Goal: Find specific page/section: Find specific page/section

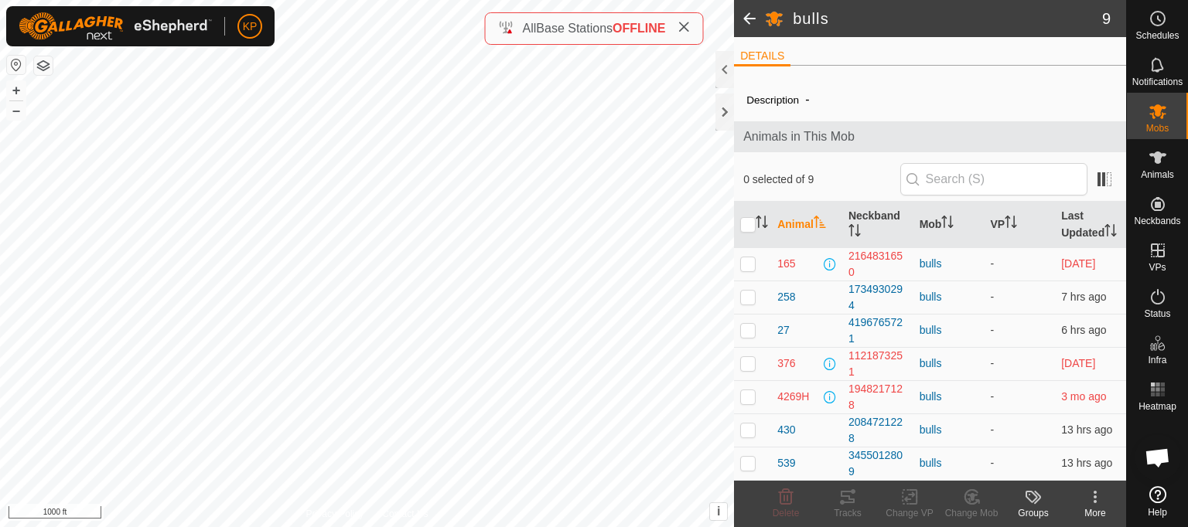
scroll to position [80, 0]
click at [745, 436] on p-checkbox at bounding box center [747, 430] width 15 height 12
checkbox input "false"
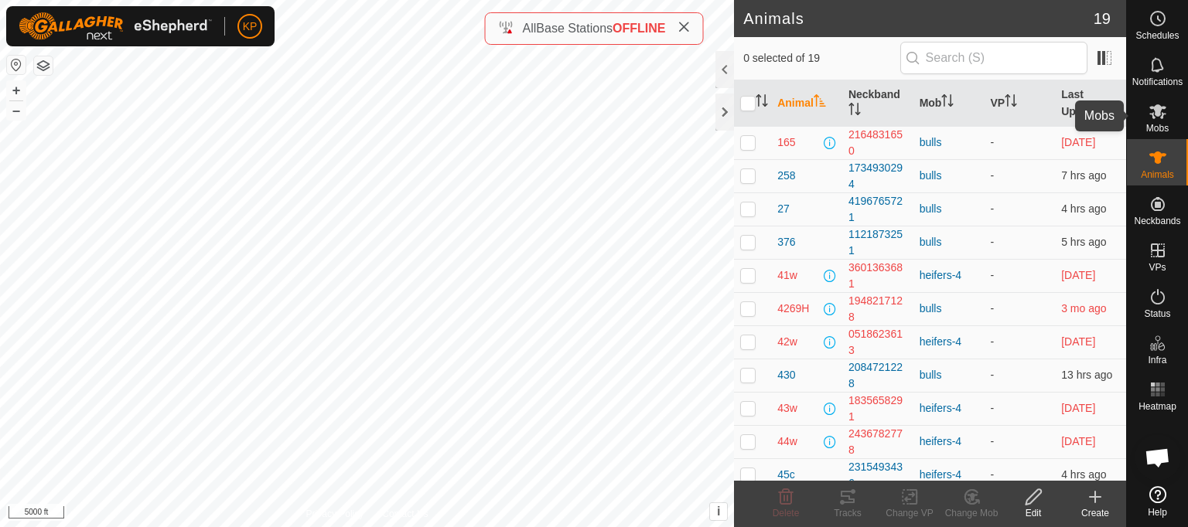
click at [1162, 124] on span "Mobs" at bounding box center [1157, 128] width 22 height 9
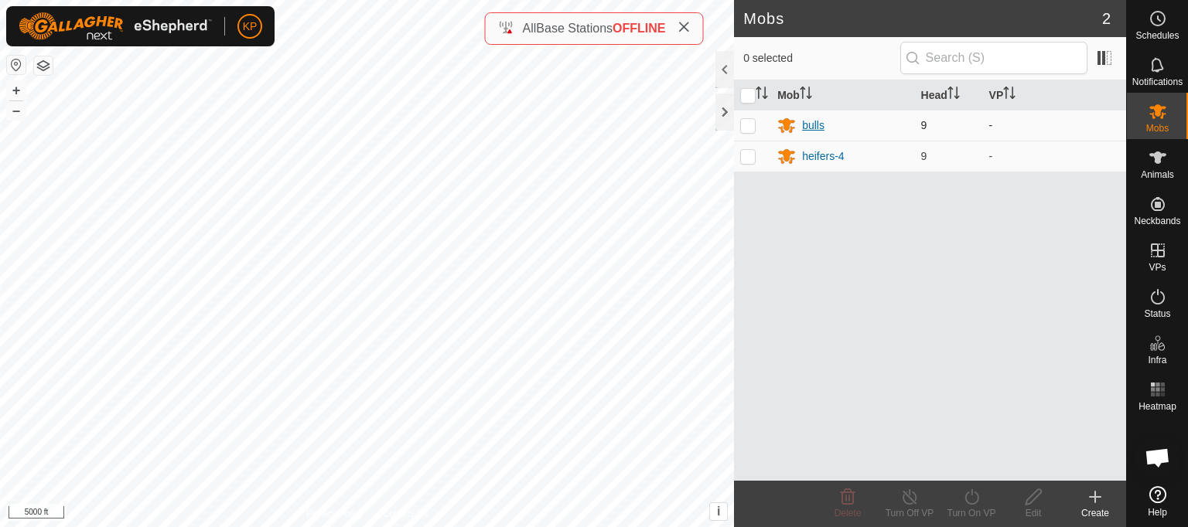
click at [804, 127] on div "bulls" at bounding box center [813, 126] width 22 height 16
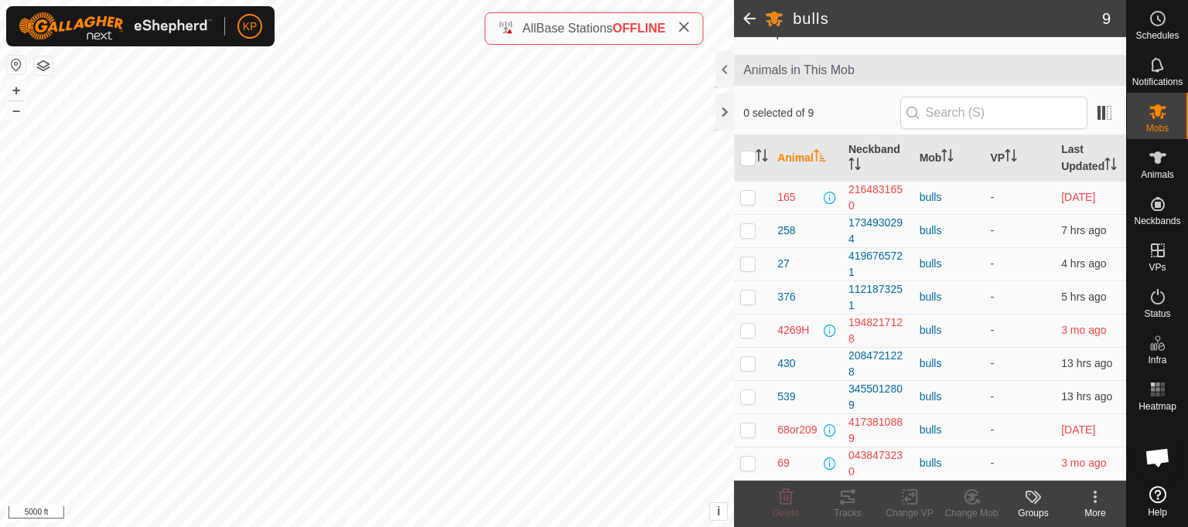
scroll to position [80, 0]
